Goal: Download file/media

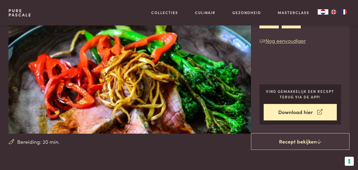
scroll to position [42, 0]
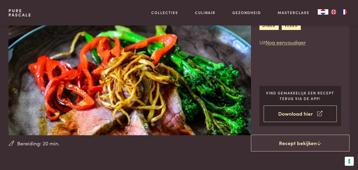
click at [316, 115] on link "Download hier" at bounding box center [300, 113] width 73 height 17
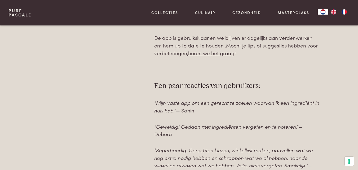
scroll to position [355, 0]
